Goal: Transaction & Acquisition: Purchase product/service

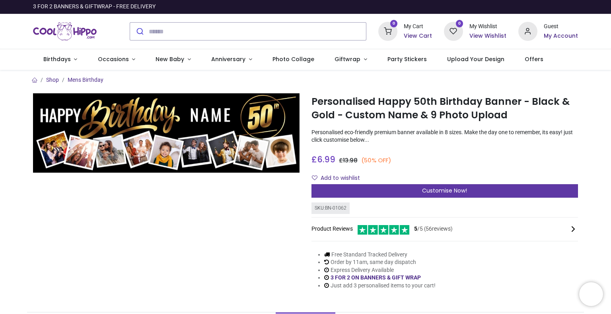
click at [423, 189] on span "Customise Now!" at bounding box center [444, 191] width 45 height 8
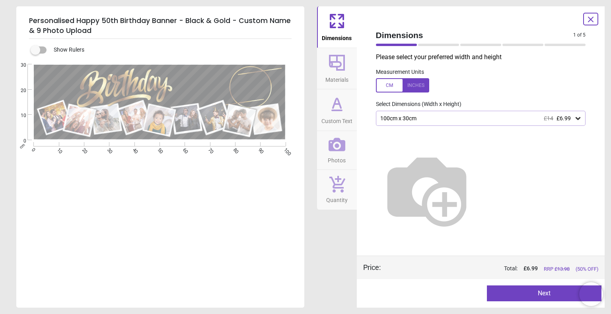
click at [511, 292] on button "Next" at bounding box center [544, 294] width 115 height 16
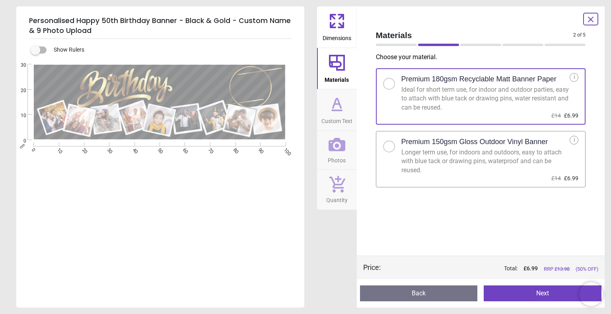
click at [511, 292] on button "Next" at bounding box center [542, 294] width 118 height 16
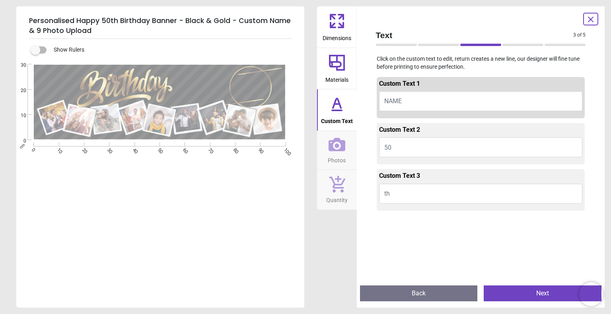
click at [407, 100] on button "NAME" at bounding box center [481, 101] width 204 height 20
type textarea "******"
click at [497, 294] on button "Next" at bounding box center [542, 294] width 118 height 16
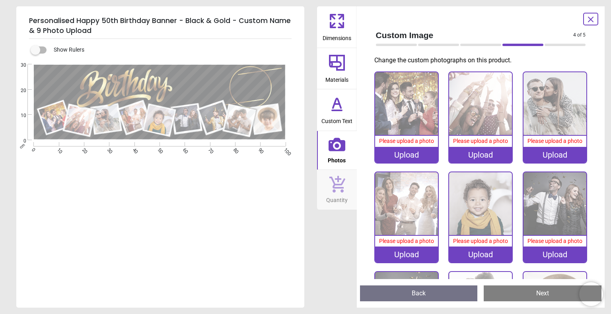
click at [259, 235] on div ".cls-1 { filter: url(#drop-shadow-2); } .cls-1, .cls-2, .cls-3, .cls-4, .cls-5,…" at bounding box center [159, 158] width 286 height 189
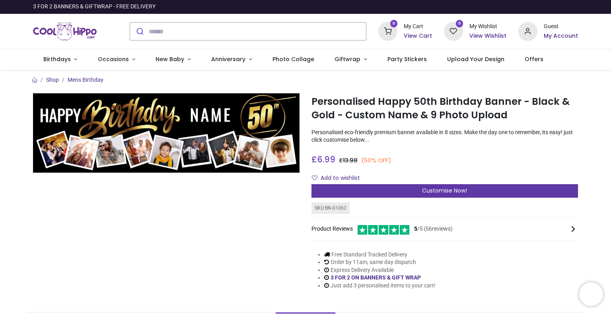
click at [389, 189] on div "Customise Now!" at bounding box center [444, 191] width 266 height 14
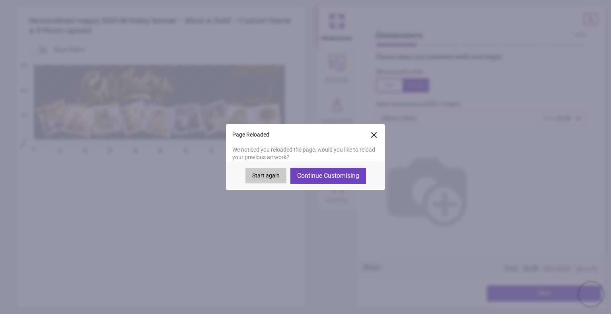
click at [328, 177] on button "Continue Customising" at bounding box center [328, 176] width 76 height 16
type textarea "******"
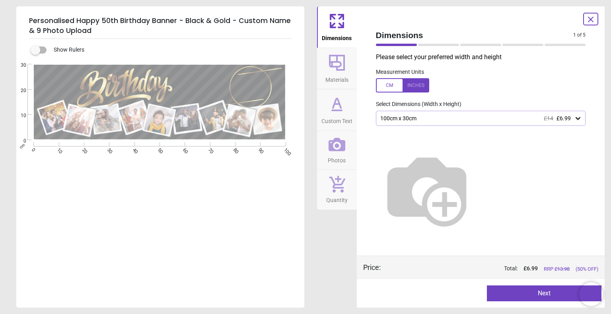
click at [536, 293] on button "Next" at bounding box center [544, 294] width 115 height 16
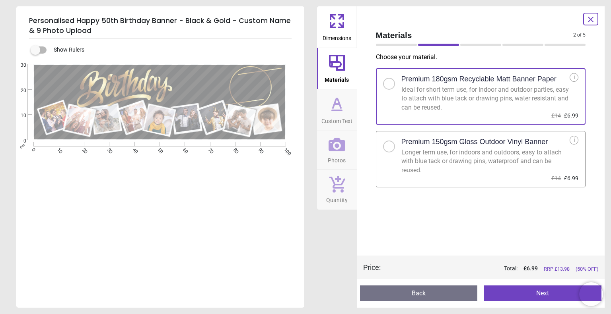
click at [536, 293] on button "Next" at bounding box center [542, 294] width 118 height 16
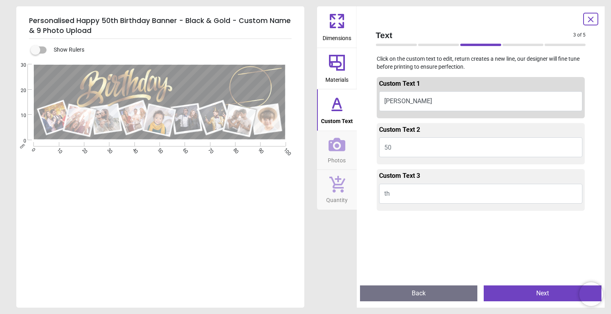
click at [536, 293] on button "Next" at bounding box center [542, 294] width 118 height 16
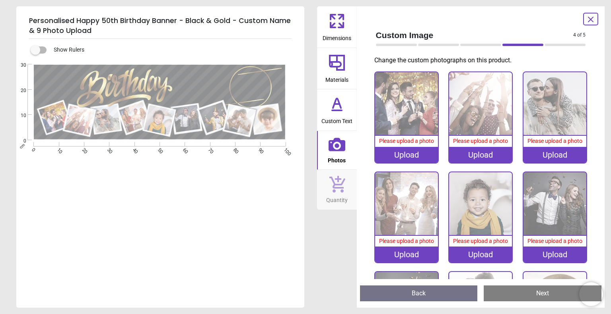
click at [408, 97] on img at bounding box center [406, 103] width 63 height 63
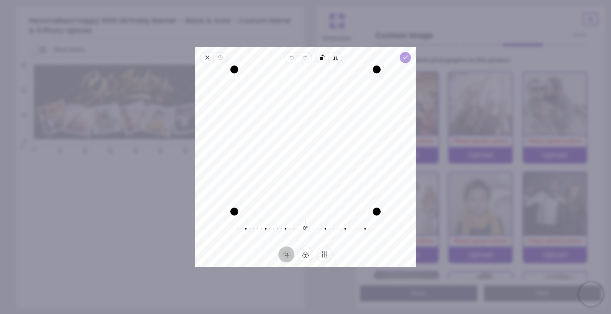
click at [406, 55] on icon "button" at bounding box center [405, 57] width 6 height 6
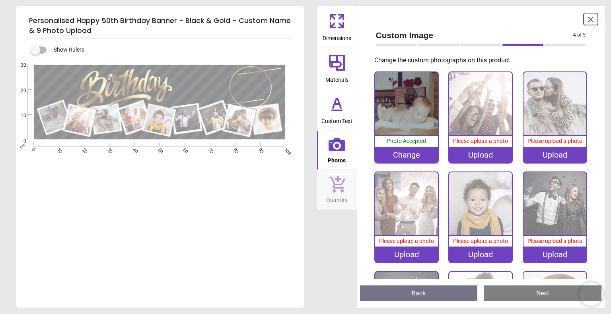
click at [477, 114] on img at bounding box center [480, 103] width 63 height 63
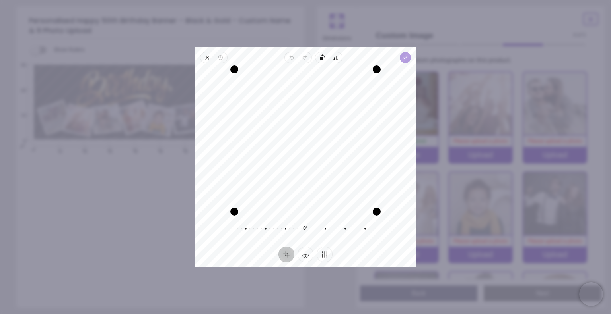
click at [406, 61] on span "Done" at bounding box center [405, 57] width 11 height 11
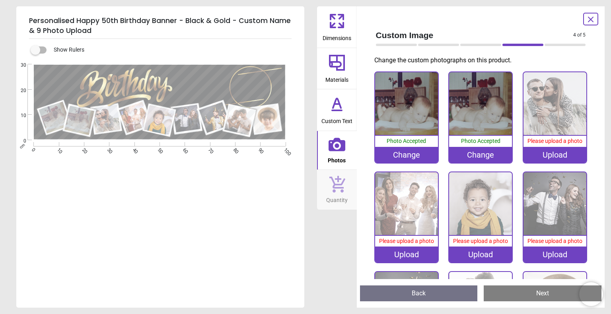
click at [402, 153] on div "Change" at bounding box center [406, 155] width 63 height 16
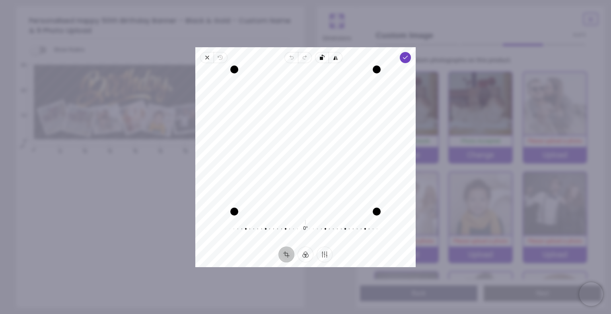
click at [449, 101] on img at bounding box center [480, 103] width 63 height 63
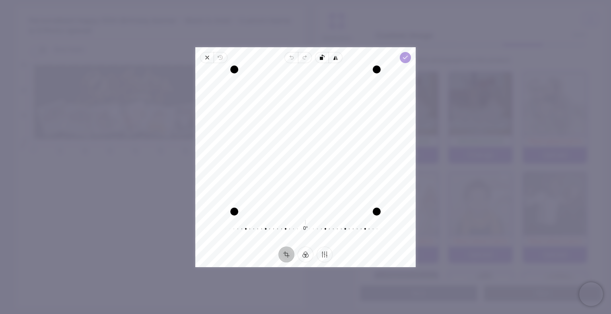
click at [406, 56] on icon "button" at bounding box center [405, 57] width 6 height 6
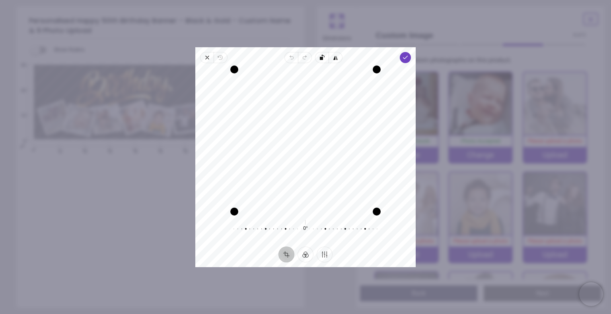
click at [467, 153] on div "Change" at bounding box center [480, 155] width 63 height 16
click at [204, 58] on icon "button" at bounding box center [207, 57] width 6 height 6
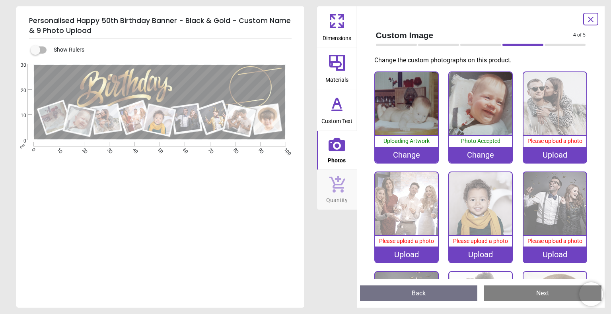
click at [410, 153] on div "Change" at bounding box center [406, 155] width 63 height 16
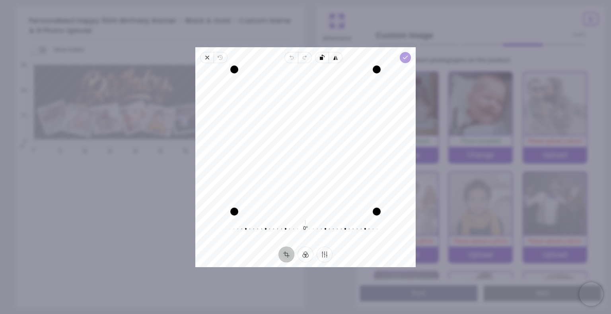
click at [408, 58] on icon "button" at bounding box center [405, 57] width 6 height 6
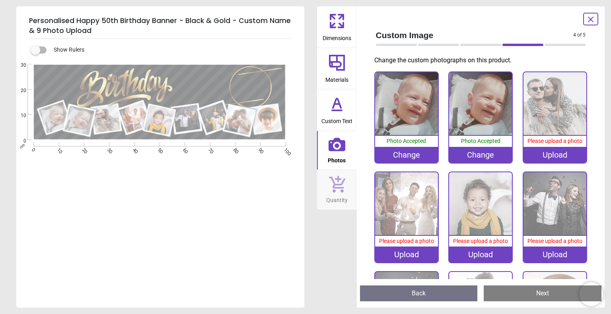
click at [475, 155] on div "Change" at bounding box center [480, 155] width 63 height 16
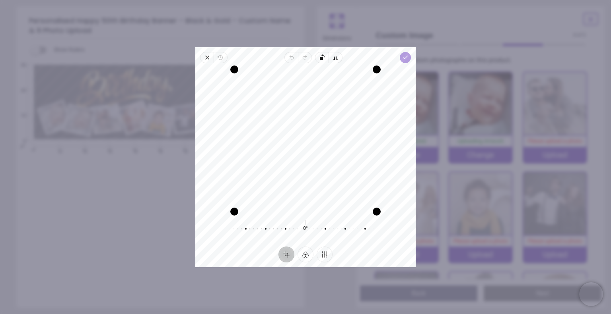
click at [404, 58] on polyline "button" at bounding box center [405, 57] width 4 height 3
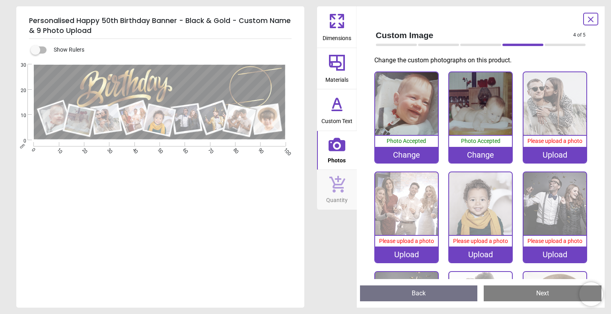
click at [547, 153] on div "Upload" at bounding box center [554, 155] width 63 height 16
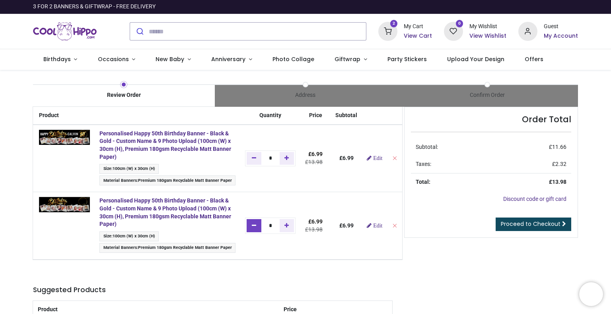
click at [254, 225] on icon "Remove one" at bounding box center [254, 226] width 4 height 6
type input "*"
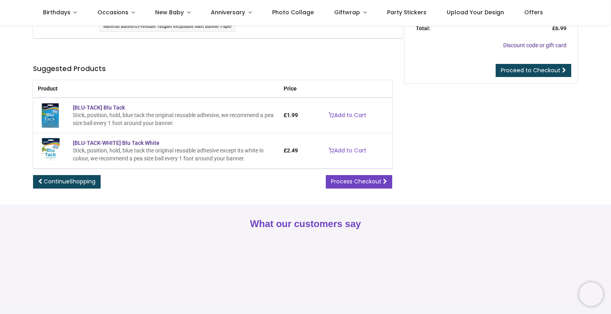
scroll to position [89, 0]
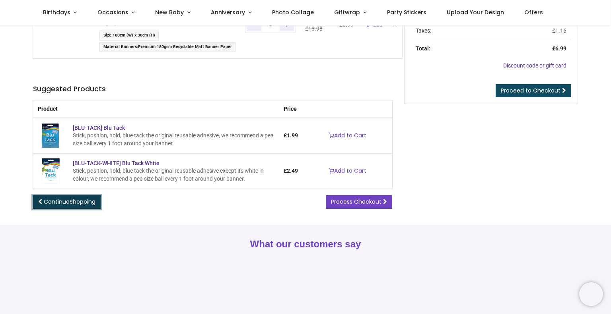
click at [87, 199] on span "Shopping" at bounding box center [83, 202] width 26 height 8
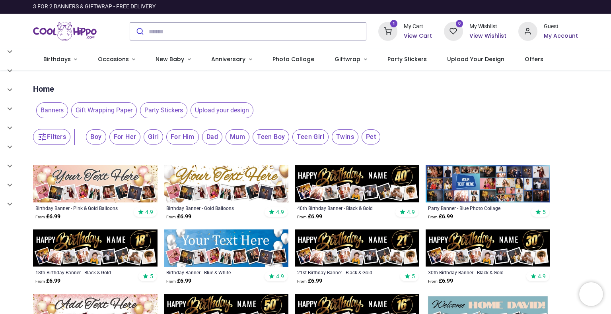
click at [269, 303] on img at bounding box center [226, 312] width 124 height 37
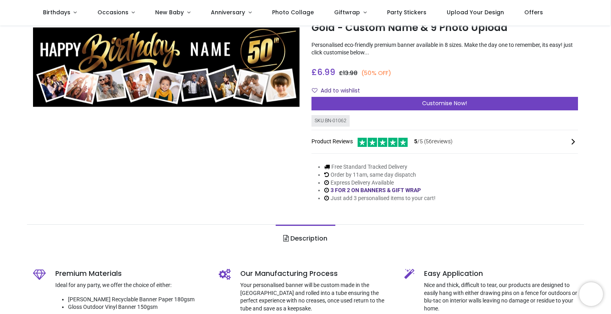
scroll to position [12, 0]
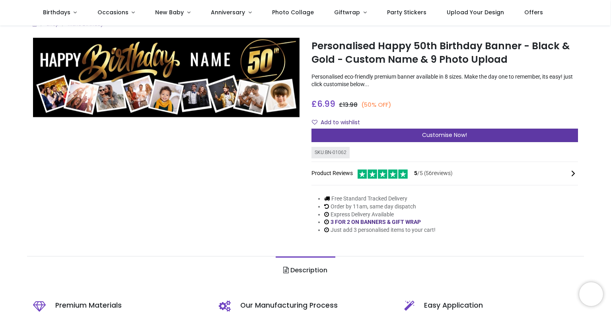
click at [405, 135] on div "Customise Now!" at bounding box center [444, 136] width 266 height 14
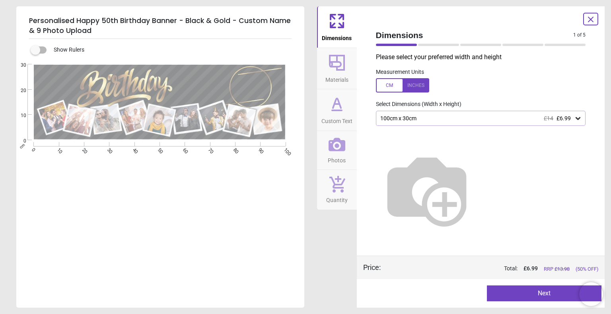
click at [514, 290] on button "Next" at bounding box center [544, 294] width 115 height 16
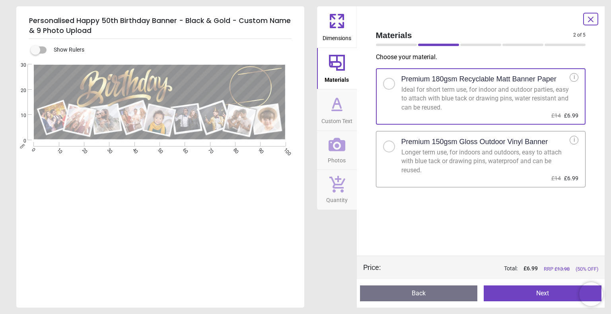
click at [514, 291] on button "Next" at bounding box center [542, 294] width 118 height 16
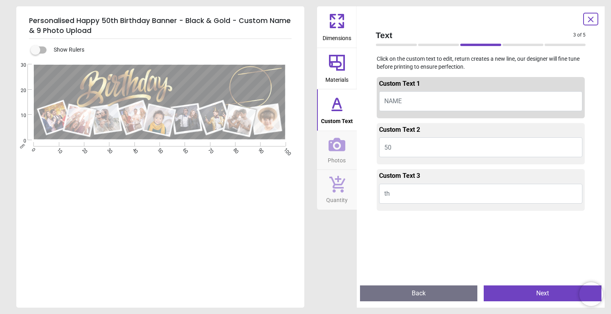
click at [423, 106] on button "NAME" at bounding box center [481, 101] width 204 height 20
click at [398, 98] on span "NAME" at bounding box center [392, 101] width 17 height 8
type textarea "******"
click at [499, 293] on button "Next" at bounding box center [542, 294] width 118 height 16
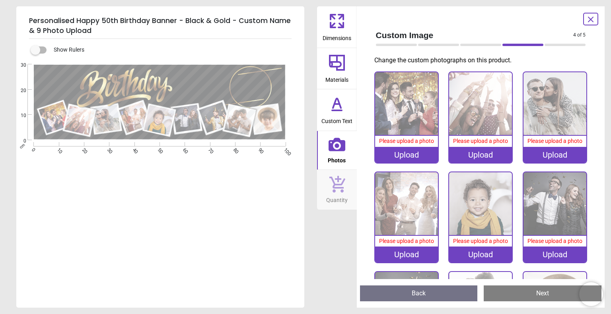
click at [392, 153] on div "Upload" at bounding box center [406, 155] width 63 height 16
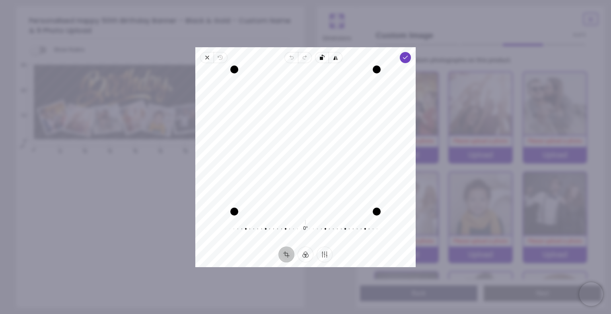
drag, startPoint x: 302, startPoint y: 115, endPoint x: 303, endPoint y: 139, distance: 24.7
click at [303, 139] on div "Recenter" at bounding box center [306, 141] width 208 height 142
click at [404, 59] on icon "button" at bounding box center [405, 57] width 6 height 6
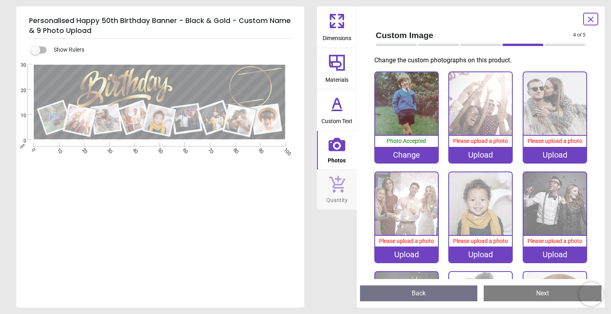
click at [471, 152] on div "Upload" at bounding box center [480, 155] width 63 height 16
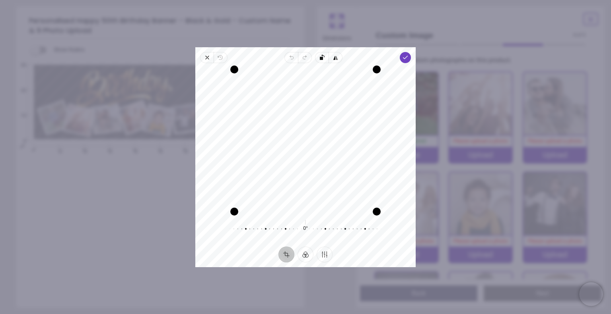
drag, startPoint x: 297, startPoint y: 126, endPoint x: 298, endPoint y: 141, distance: 15.5
click at [298, 141] on div "Recenter" at bounding box center [306, 141] width 208 height 142
click at [404, 60] on icon "button" at bounding box center [405, 57] width 6 height 6
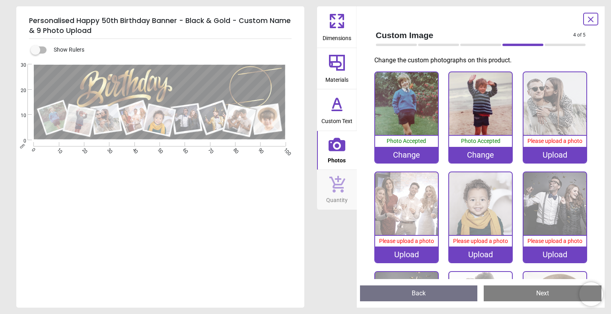
click at [547, 157] on div "Upload" at bounding box center [554, 155] width 63 height 16
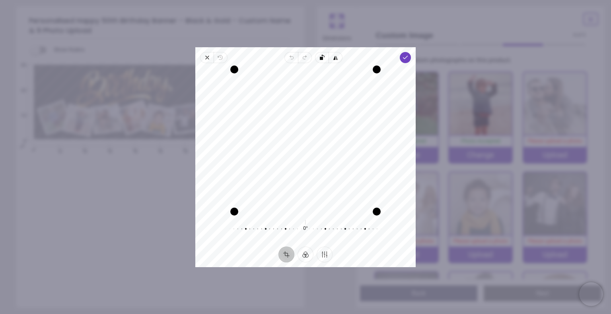
drag, startPoint x: 299, startPoint y: 136, endPoint x: 299, endPoint y: 161, distance: 24.7
click at [299, 161] on div "Recenter" at bounding box center [306, 141] width 208 height 142
click at [297, 162] on div "Recenter" at bounding box center [306, 141] width 208 height 142
click at [404, 60] on icon "button" at bounding box center [405, 57] width 6 height 6
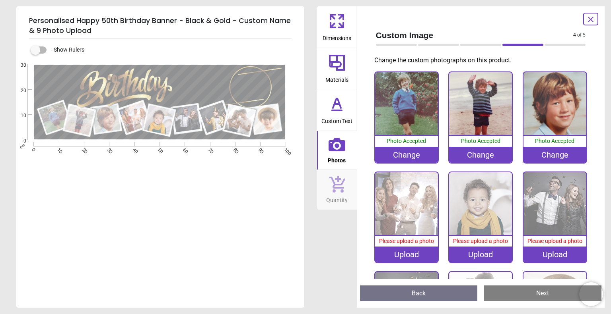
click at [402, 259] on div "Upload" at bounding box center [406, 255] width 63 height 16
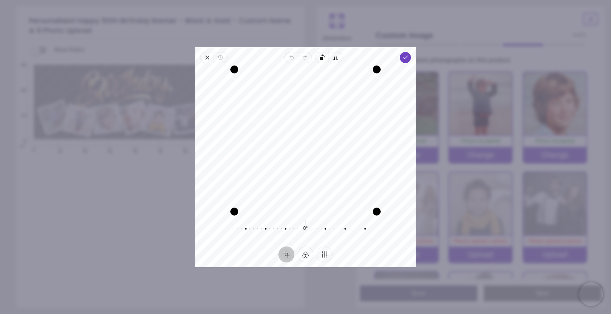
click at [299, 141] on div "Recenter" at bounding box center [306, 141] width 208 height 142
drag, startPoint x: 304, startPoint y: 228, endPoint x: 309, endPoint y: 224, distance: 5.7
click at [309, 224] on div "-2° Reset" at bounding box center [305, 229] width 153 height 22
drag, startPoint x: 322, startPoint y: 179, endPoint x: 323, endPoint y: 157, distance: 22.3
click at [323, 157] on div "Recenter" at bounding box center [306, 141] width 208 height 142
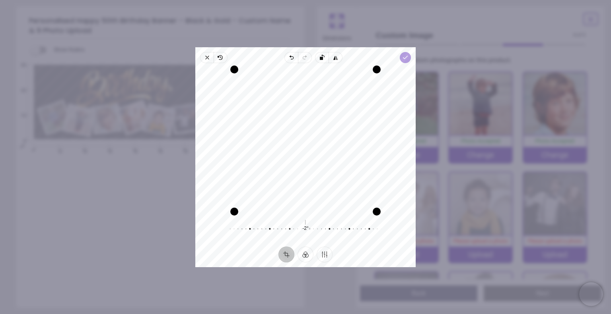
click at [406, 59] on icon "button" at bounding box center [405, 57] width 6 height 6
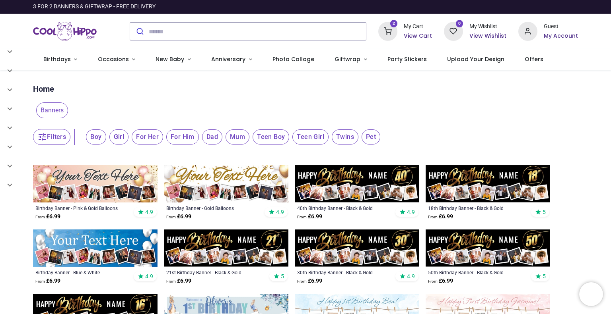
click at [495, 249] on img at bounding box center [487, 248] width 124 height 37
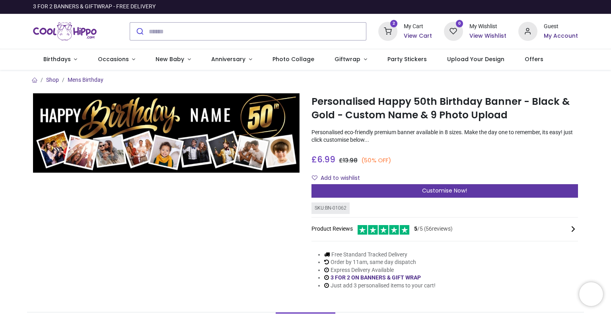
click at [460, 192] on span "Customise Now!" at bounding box center [444, 191] width 45 height 8
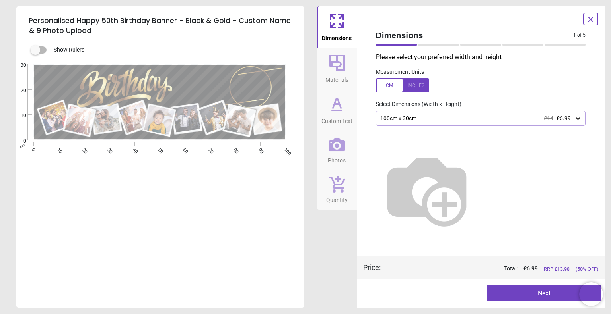
click at [525, 291] on button "Next" at bounding box center [544, 294] width 115 height 16
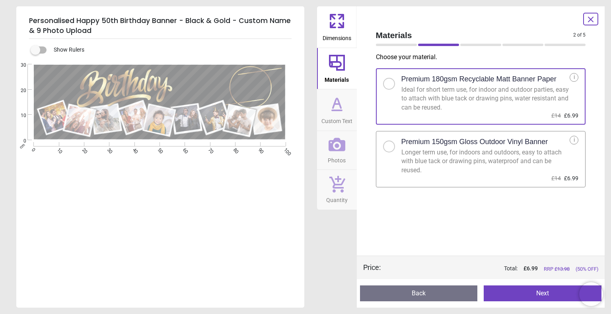
click at [525, 291] on button "Next" at bounding box center [542, 294] width 118 height 16
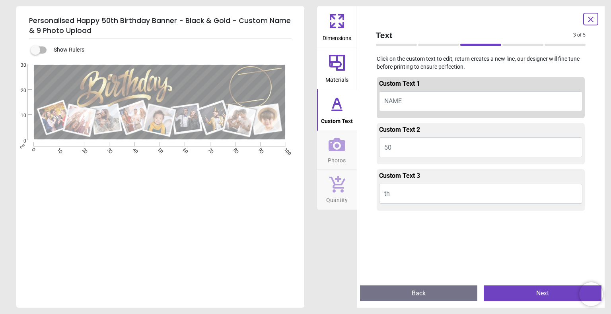
click at [410, 105] on button "NAME" at bounding box center [481, 101] width 204 height 20
click at [402, 97] on button "NAME" at bounding box center [481, 101] width 204 height 20
click at [388, 106] on button "NAME" at bounding box center [481, 101] width 204 height 20
type textarea "******"
click at [534, 292] on button "Next" at bounding box center [542, 294] width 118 height 16
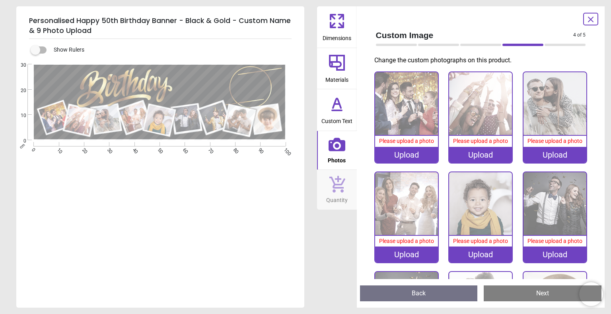
click at [409, 153] on div "Upload" at bounding box center [406, 155] width 63 height 16
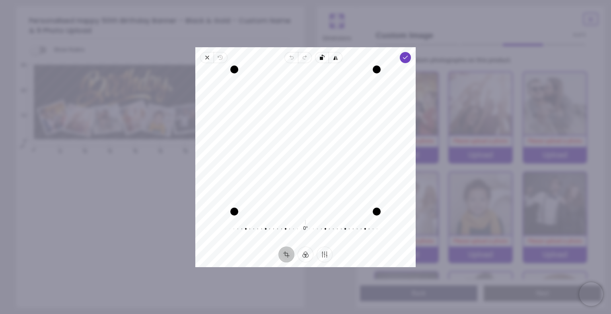
drag, startPoint x: 303, startPoint y: 148, endPoint x: 282, endPoint y: 149, distance: 20.7
click at [282, 149] on div "Recenter" at bounding box center [306, 141] width 208 height 142
click at [403, 58] on icon "button" at bounding box center [405, 57] width 6 height 6
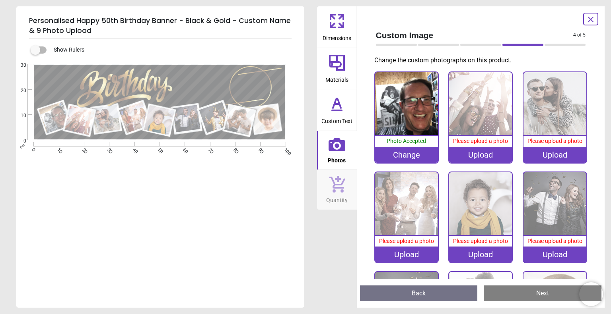
click at [464, 156] on div "Upload" at bounding box center [480, 155] width 63 height 16
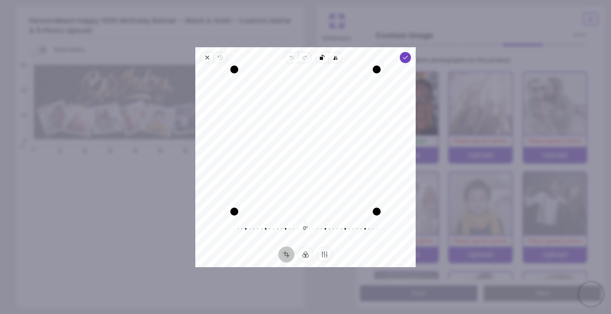
drag, startPoint x: 332, startPoint y: 138, endPoint x: 307, endPoint y: 139, distance: 25.1
click at [307, 139] on div "Recenter" at bounding box center [306, 141] width 208 height 142
click at [403, 57] on icon "button" at bounding box center [405, 57] width 6 height 6
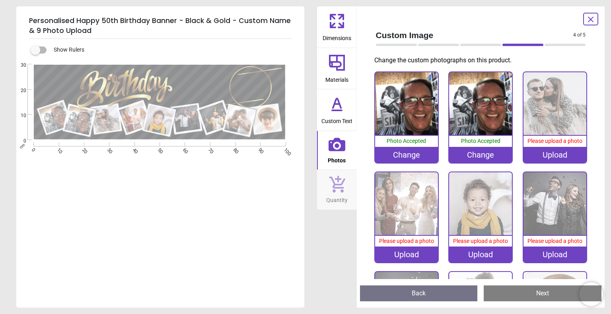
click at [416, 154] on div "Change" at bounding box center [406, 155] width 63 height 16
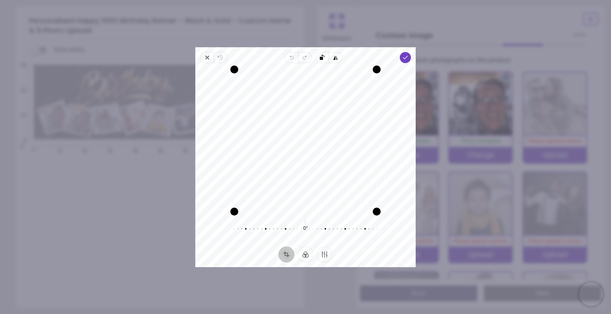
click at [429, 132] on img at bounding box center [406, 103] width 63 height 63
click at [203, 57] on span "Close" at bounding box center [207, 57] width 14 height 11
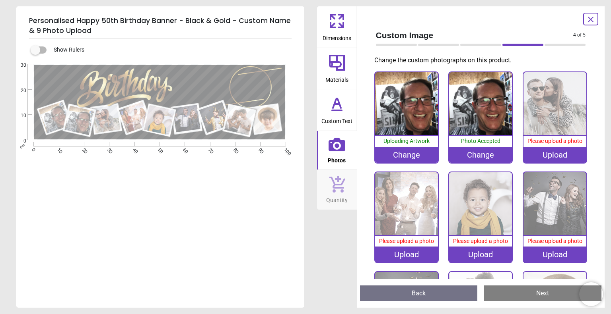
click at [407, 153] on div "Change" at bounding box center [406, 155] width 63 height 16
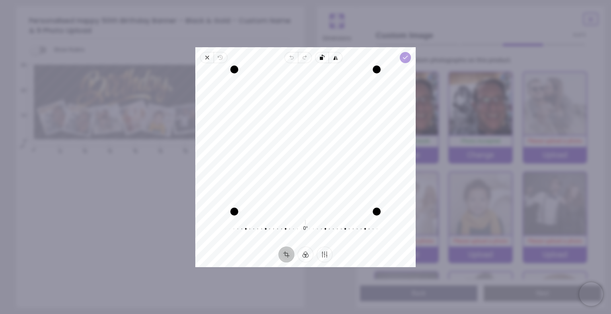
click at [405, 57] on polyline "button" at bounding box center [405, 57] width 4 height 3
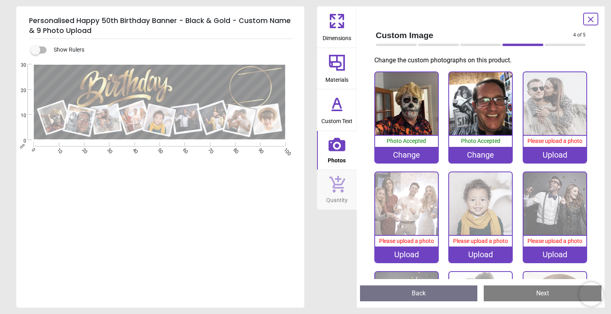
click at [560, 155] on div "Upload" at bounding box center [554, 155] width 63 height 16
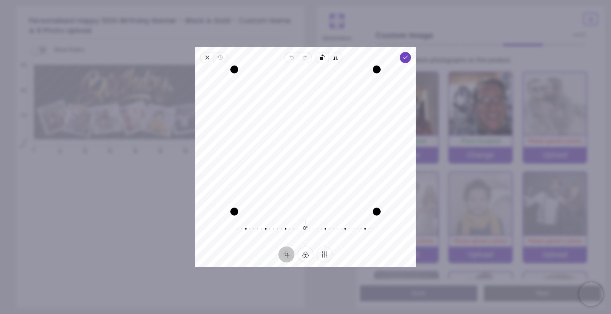
drag, startPoint x: 317, startPoint y: 125, endPoint x: 317, endPoint y: 146, distance: 20.7
click at [317, 146] on div "Recenter" at bounding box center [306, 141] width 208 height 142
click at [404, 58] on polyline "button" at bounding box center [405, 57] width 4 height 3
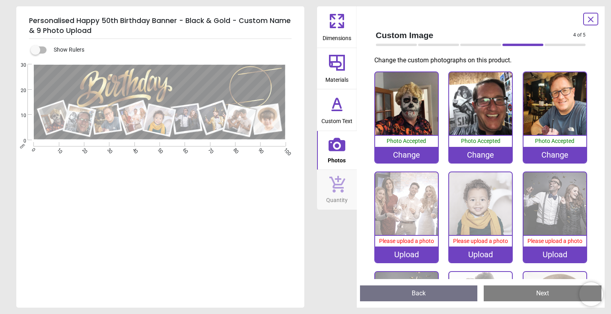
click at [398, 254] on div "Upload" at bounding box center [406, 255] width 63 height 16
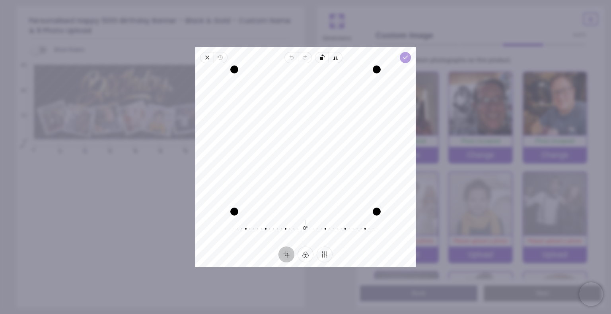
click at [405, 58] on icon "button" at bounding box center [405, 57] width 6 height 6
drag, startPoint x: 316, startPoint y: 153, endPoint x: 315, endPoint y: 147, distance: 6.0
click at [315, 147] on div "Recenter" at bounding box center [306, 141] width 208 height 142
click at [407, 56] on polyline "button" at bounding box center [405, 57] width 4 height 3
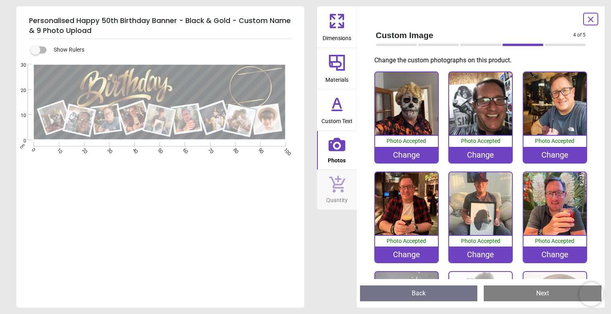
scroll to position [58, 0]
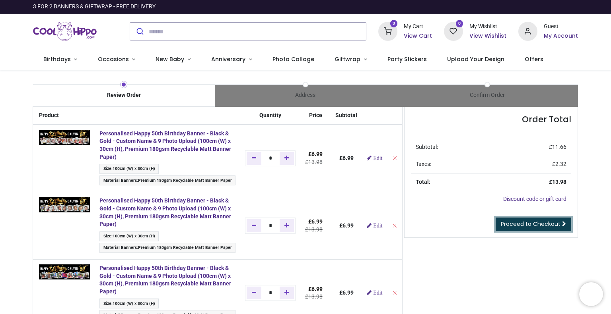
click at [522, 223] on span "Proceed to Checkout" at bounding box center [531, 224] width 60 height 8
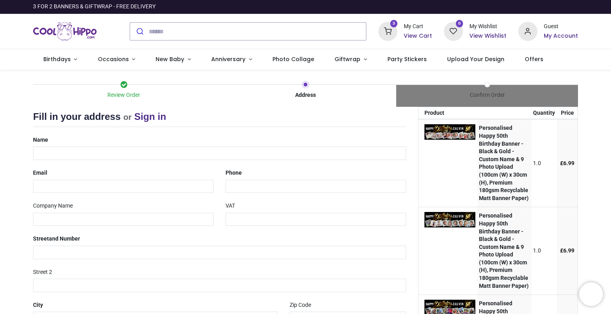
select select "***"
click at [84, 152] on input "text" at bounding box center [219, 154] width 373 height 14
type input "**********"
click at [64, 187] on input "email" at bounding box center [123, 187] width 180 height 14
type input "**********"
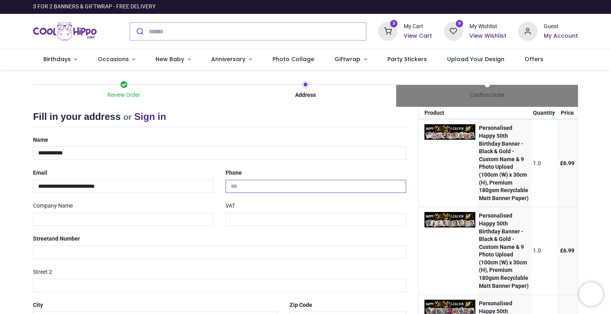
click at [253, 185] on input "tel" at bounding box center [315, 187] width 180 height 14
type input "**********"
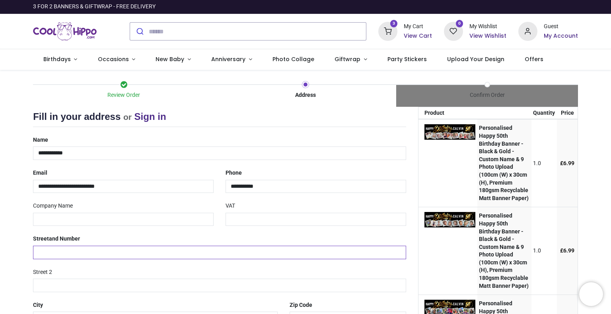
click at [77, 250] on input "text" at bounding box center [219, 253] width 373 height 14
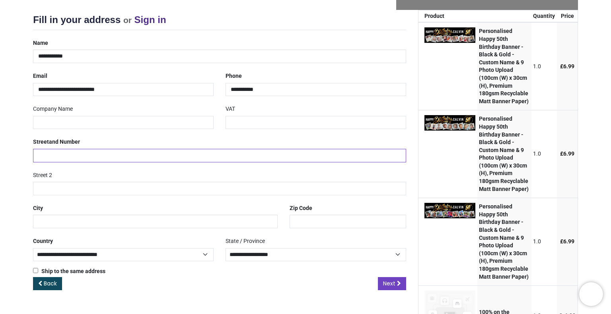
scroll to position [97, 0]
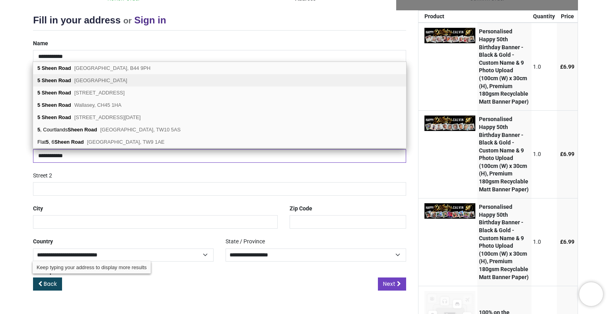
type input "**********"
click at [130, 78] on div "5 Sheen Road Eastbourne, BN22 8DR" at bounding box center [219, 80] width 373 height 12
type input "********"
select select "***"
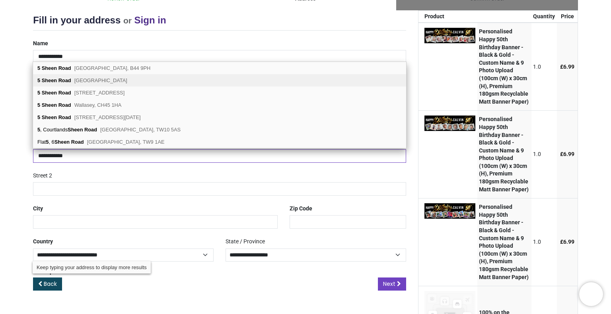
type input "**********"
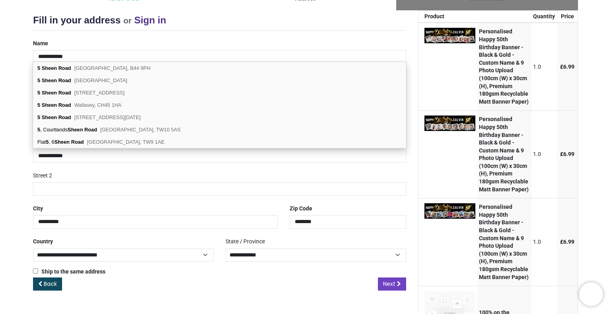
click at [167, 276] on div "Ship to the same address ( Your shipping address will be requested later)" at bounding box center [219, 273] width 385 height 10
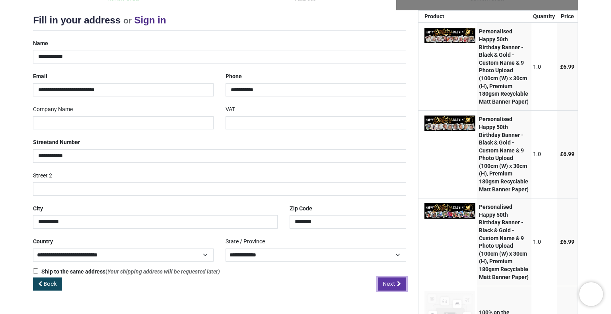
click at [398, 287] on link "Next" at bounding box center [392, 285] width 28 height 14
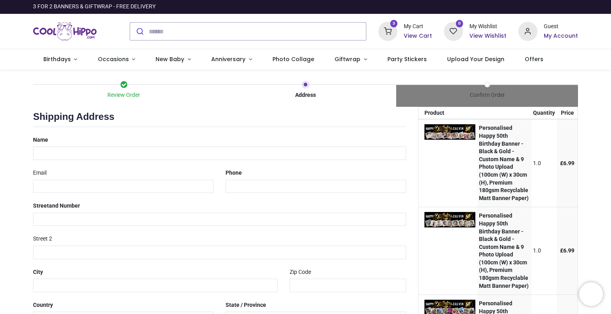
select select "***"
click at [89, 155] on input "text" at bounding box center [219, 154] width 373 height 14
type input "**********"
click at [85, 188] on input "email" at bounding box center [123, 187] width 180 height 14
type input "**********"
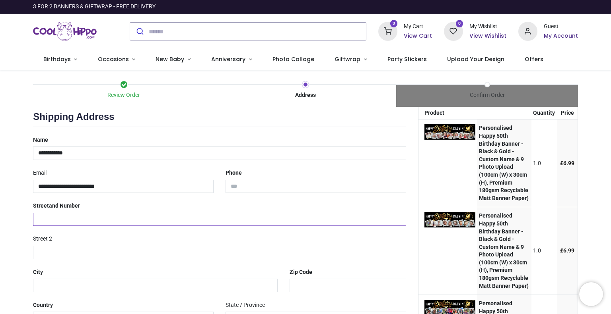
click at [93, 218] on input "text" at bounding box center [219, 220] width 373 height 14
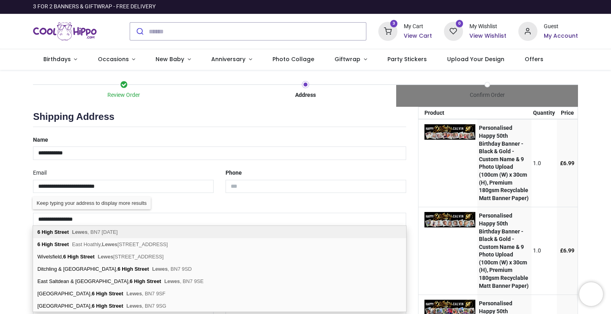
click at [92, 232] on span "[STREET_ADDRESS][DATE]" at bounding box center [95, 232] width 46 height 6
type input "**********"
type input "*******"
select select "***"
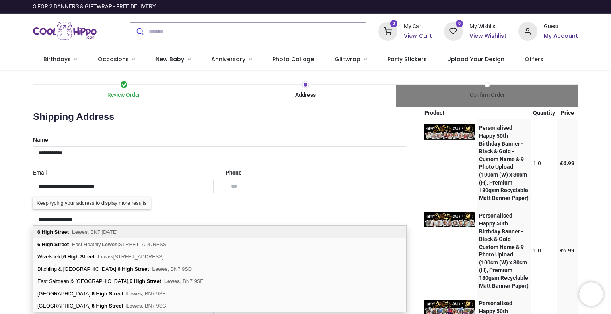
select select "***"
type input "*****"
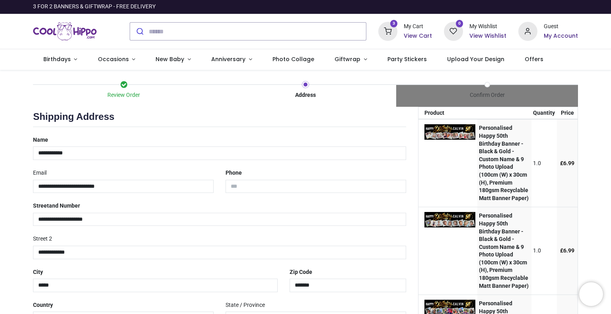
drag, startPoint x: 603, startPoint y: 122, endPoint x: 610, endPoint y: 124, distance: 7.8
click at [610, 124] on div "Login • Register Birthdays Milestone Birthday 1510 products 208" at bounding box center [305, 157] width 611 height 314
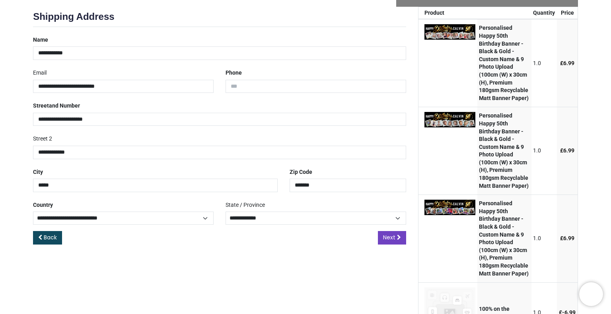
scroll to position [102, 0]
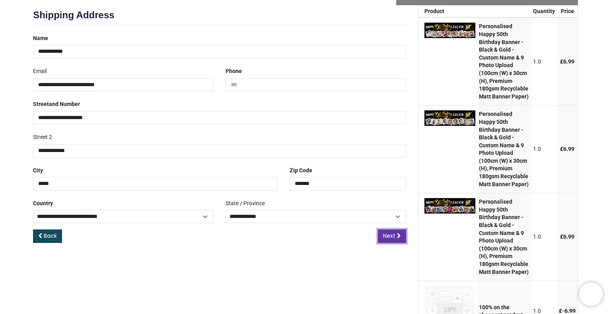
click at [396, 237] on link "Next" at bounding box center [392, 237] width 28 height 14
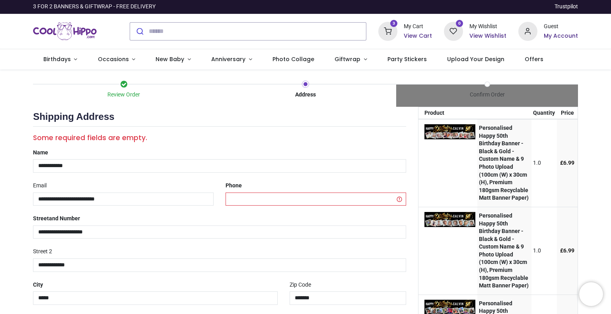
select select "***"
click at [253, 197] on input "tel" at bounding box center [315, 200] width 180 height 14
type input "**********"
click at [434, 265] on td at bounding box center [447, 252] width 59 height 88
click at [284, 144] on div "**********" at bounding box center [219, 240] width 373 height 260
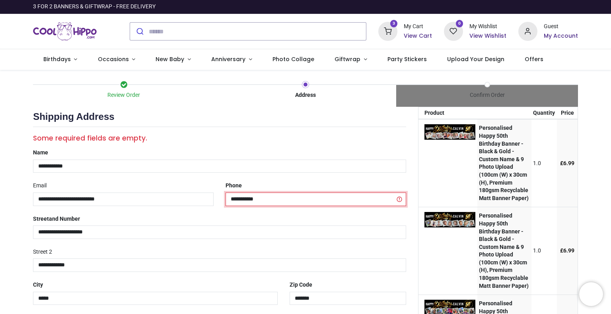
click at [268, 200] on input "**********" at bounding box center [315, 200] width 180 height 14
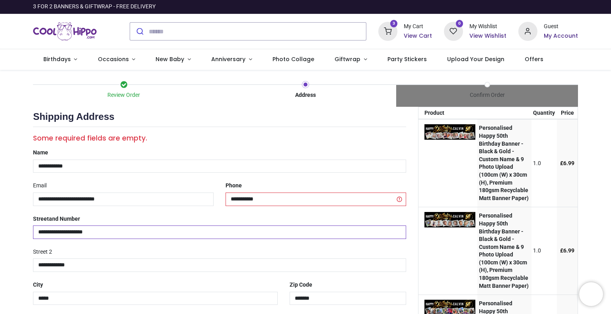
click at [180, 232] on input "**********" at bounding box center [219, 233] width 373 height 14
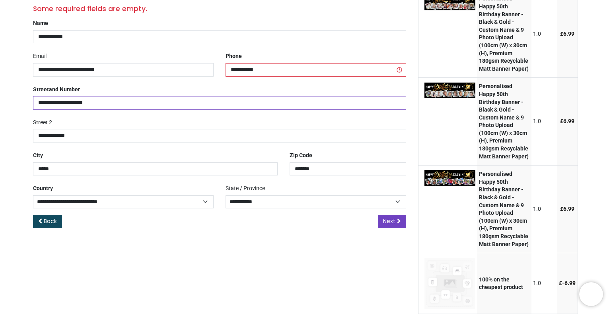
scroll to position [130, 0]
click at [388, 220] on span "Next" at bounding box center [389, 221] width 12 height 8
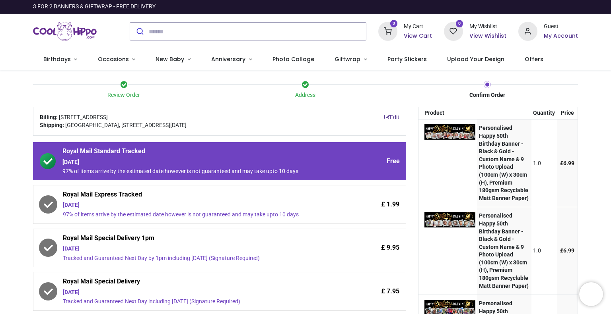
drag, startPoint x: 609, startPoint y: 111, endPoint x: 610, endPoint y: 164, distance: 52.9
click at [610, 164] on div "Login • Register Birthdays Milestone Birthday 1510 products 208" at bounding box center [305, 157] width 611 height 314
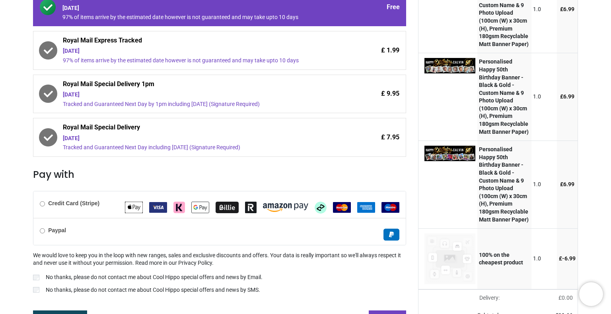
scroll to position [159, 0]
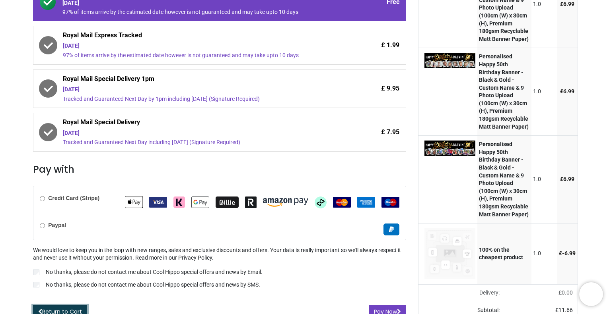
click at [49, 311] on link "Return to Cart" at bounding box center [60, 313] width 54 height 14
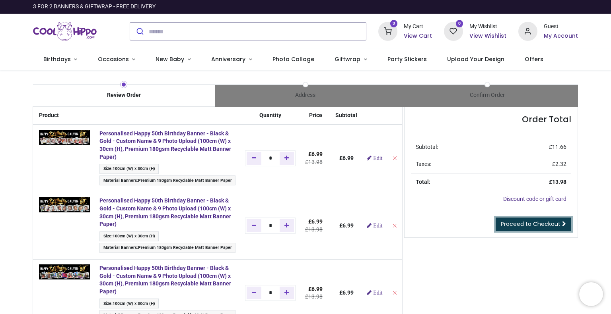
click at [515, 225] on span "Proceed to Checkout" at bounding box center [531, 224] width 60 height 8
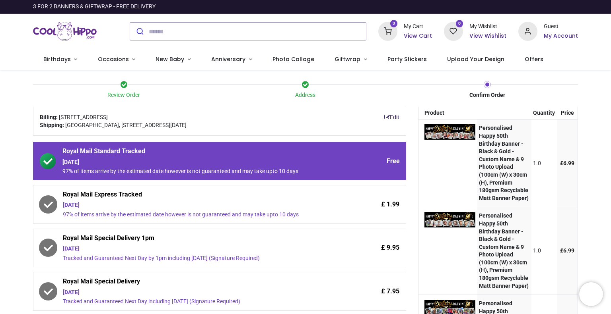
click at [387, 115] on icon at bounding box center [387, 118] width 6 height 6
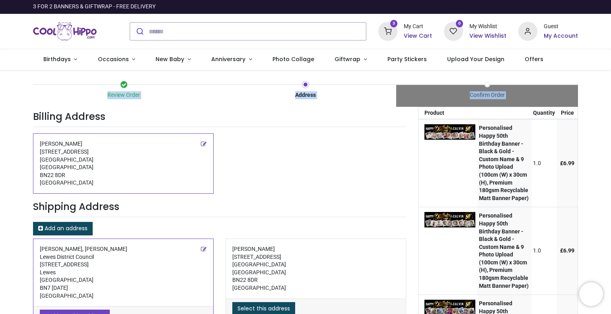
drag, startPoint x: 608, startPoint y: 105, endPoint x: 609, endPoint y: 148, distance: 42.9
click at [609, 148] on div "Review Order Address Confirm Order Your order: £ 13.98" at bounding box center [305, 307] width 611 height 475
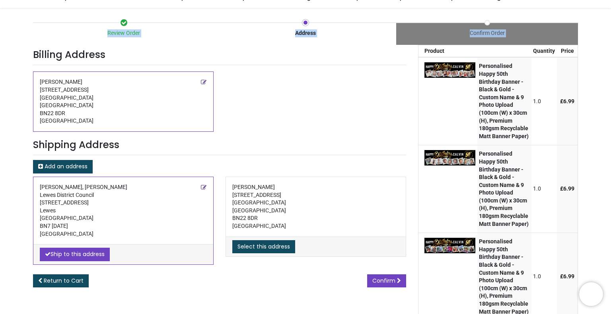
scroll to position [116, 0]
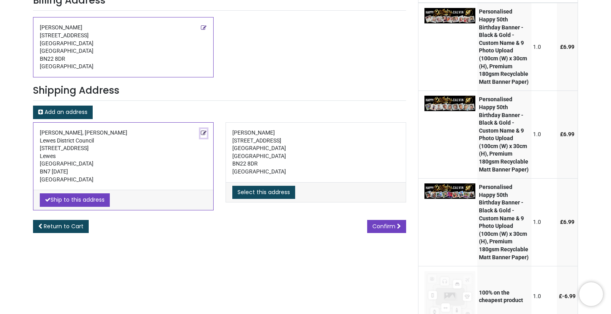
click at [202, 133] on icon "Edit this address" at bounding box center [204, 133] width 6 height 6
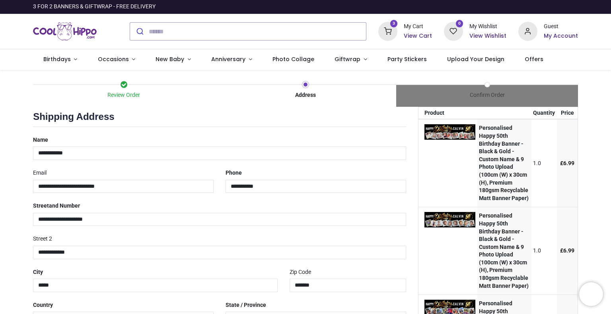
select select "***"
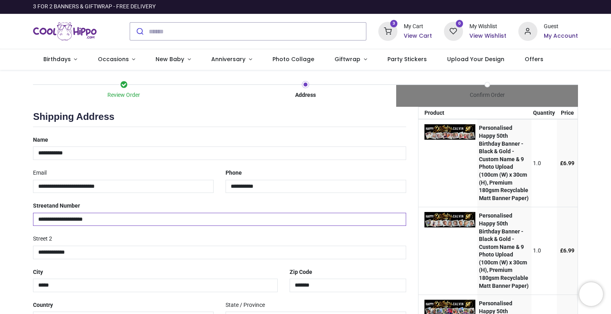
drag, startPoint x: 101, startPoint y: 216, endPoint x: 0, endPoint y: 208, distance: 101.3
click at [0, 208] on div "Review Order Address Confirm Order Your order: £ 13.98 Product Price" at bounding box center [305, 294] width 611 height 448
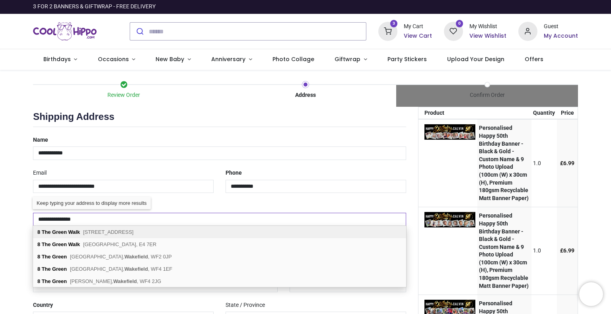
type input "**********"
click at [65, 231] on b "The Green" at bounding box center [54, 232] width 25 height 6
type input "********"
select select "***"
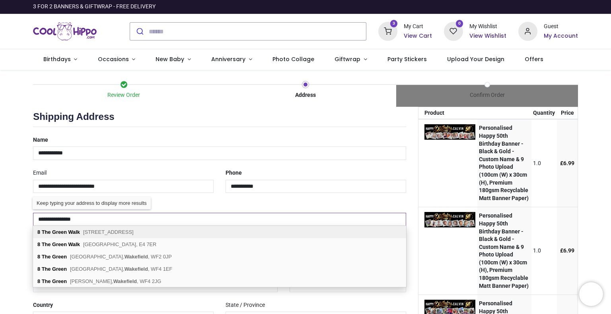
type input "**********"
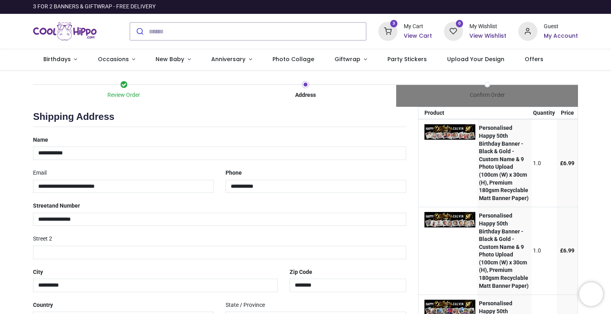
drag, startPoint x: 610, startPoint y: 155, endPoint x: 610, endPoint y: 173, distance: 18.3
click at [610, 173] on div "Login • Register Birthdays Milestone Birthday 1510 products 208" at bounding box center [305, 157] width 611 height 314
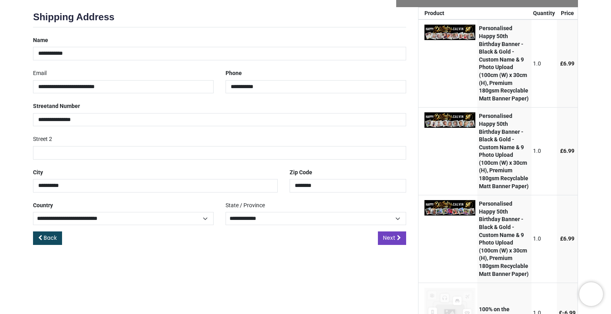
scroll to position [109, 0]
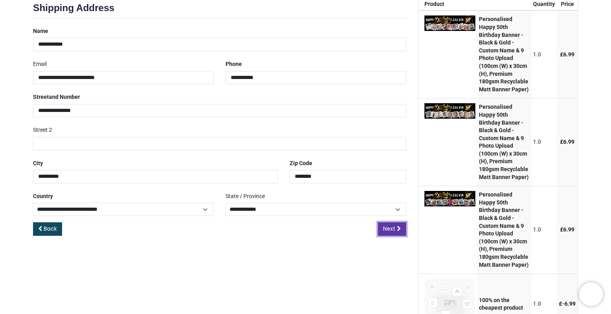
click at [389, 225] on span "Next" at bounding box center [389, 229] width 12 height 8
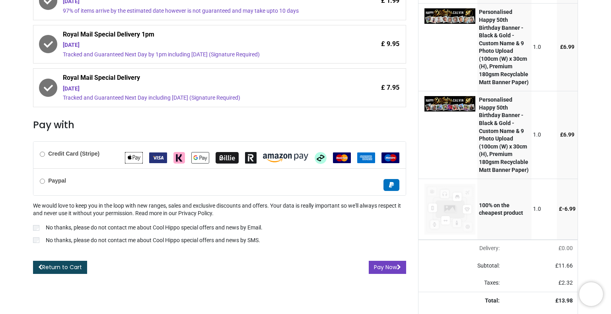
scroll to position [215, 0]
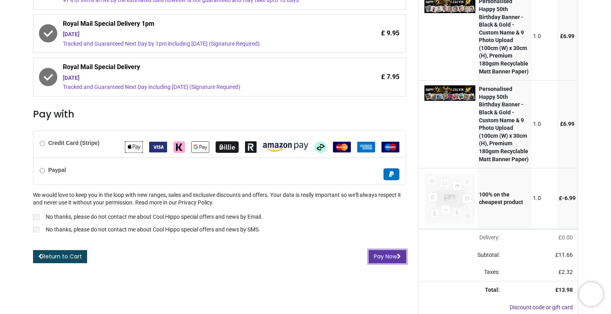
click at [388, 259] on button "Pay Now" at bounding box center [387, 257] width 37 height 14
